Goal: Find specific page/section: Find specific page/section

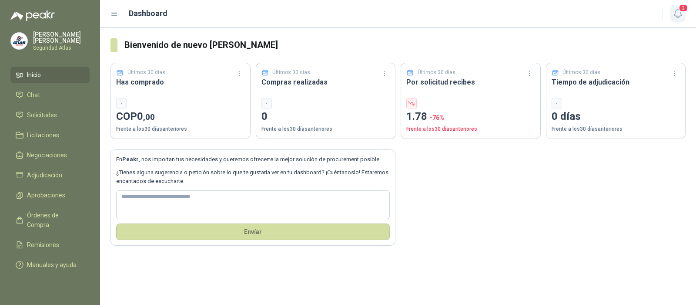
click at [676, 15] on icon "button" at bounding box center [678, 13] width 11 height 11
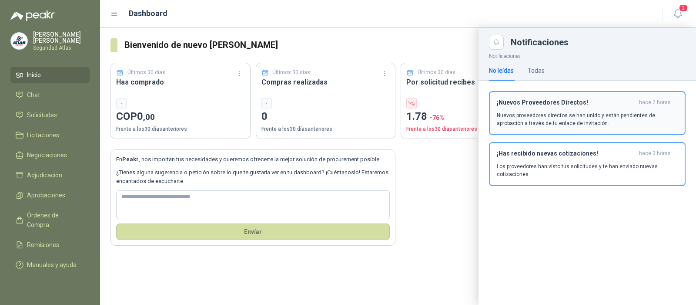
click at [575, 101] on h3 "¡Nuevos Proveedores Directos!" at bounding box center [566, 102] width 139 height 7
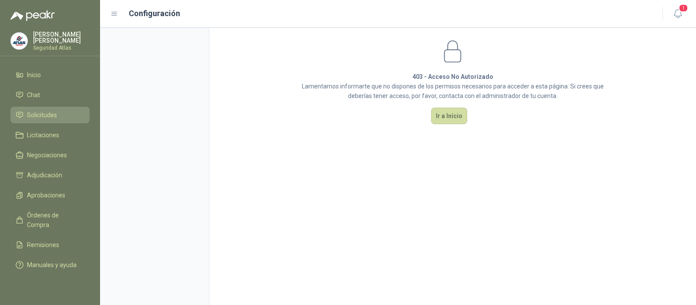
click at [45, 115] on span "Solicitudes" at bounding box center [42, 115] width 30 height 10
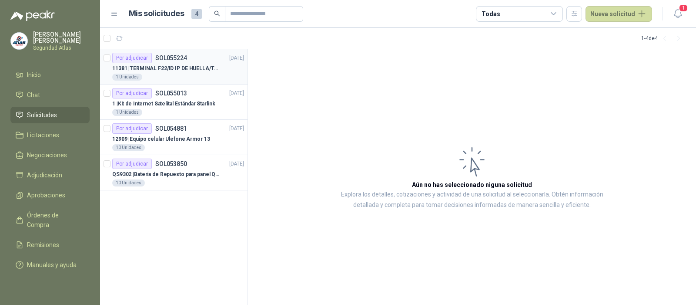
click at [168, 68] on p "11381 | TERMINAL F22/ID IP DE HUELLA/TARJETA" at bounding box center [166, 68] width 108 height 8
